Goal: Task Accomplishment & Management: Manage account settings

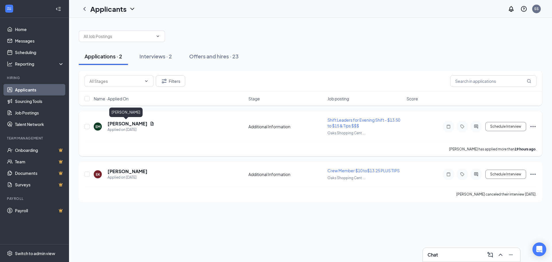
click at [117, 124] on h5 "[PERSON_NAME]" at bounding box center [128, 123] width 40 height 6
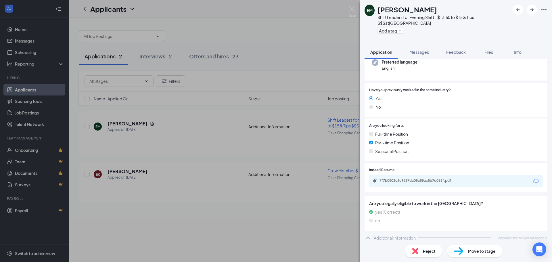
scroll to position [64, 0]
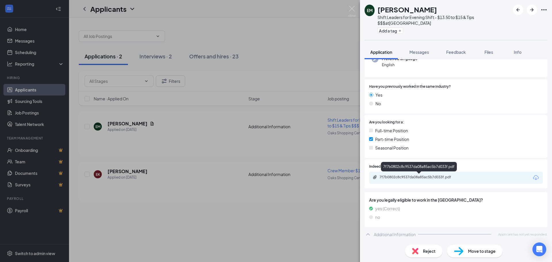
click at [437, 177] on div "7f7b0802c8c9537da08a85ac5b7d033f.pdf" at bounding box center [420, 177] width 81 height 5
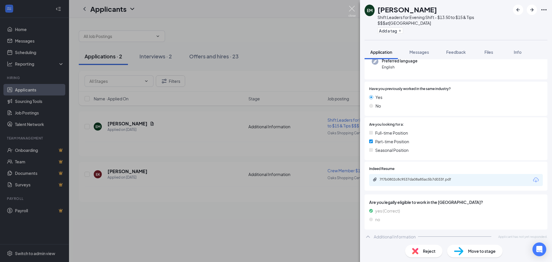
click at [350, 10] on img at bounding box center [352, 11] width 7 height 11
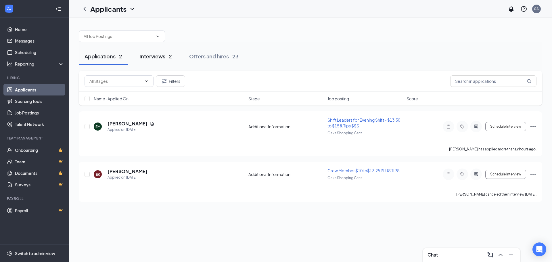
click at [156, 57] on div "Interviews · 2" at bounding box center [155, 56] width 32 height 7
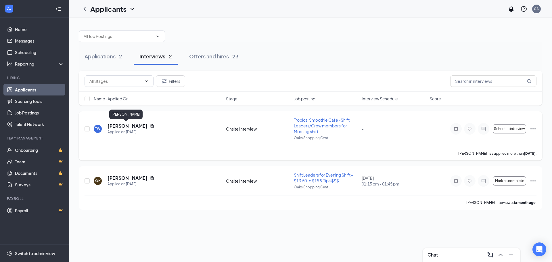
click at [120, 126] on h5 "[PERSON_NAME]" at bounding box center [128, 126] width 40 height 6
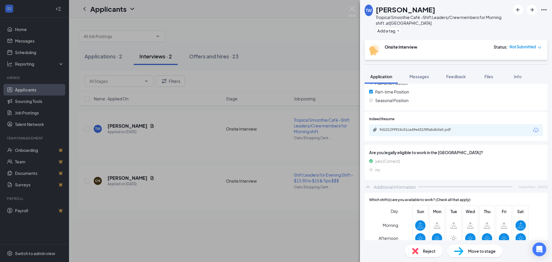
scroll to position [201, 0]
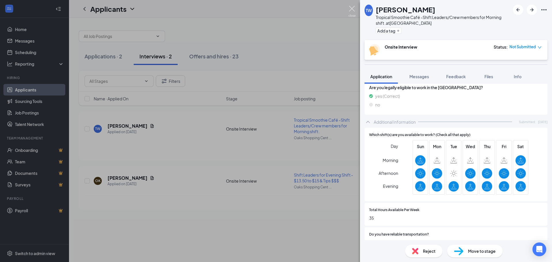
click at [349, 11] on img at bounding box center [352, 11] width 7 height 11
